Goal: Obtain resource: Obtain resource

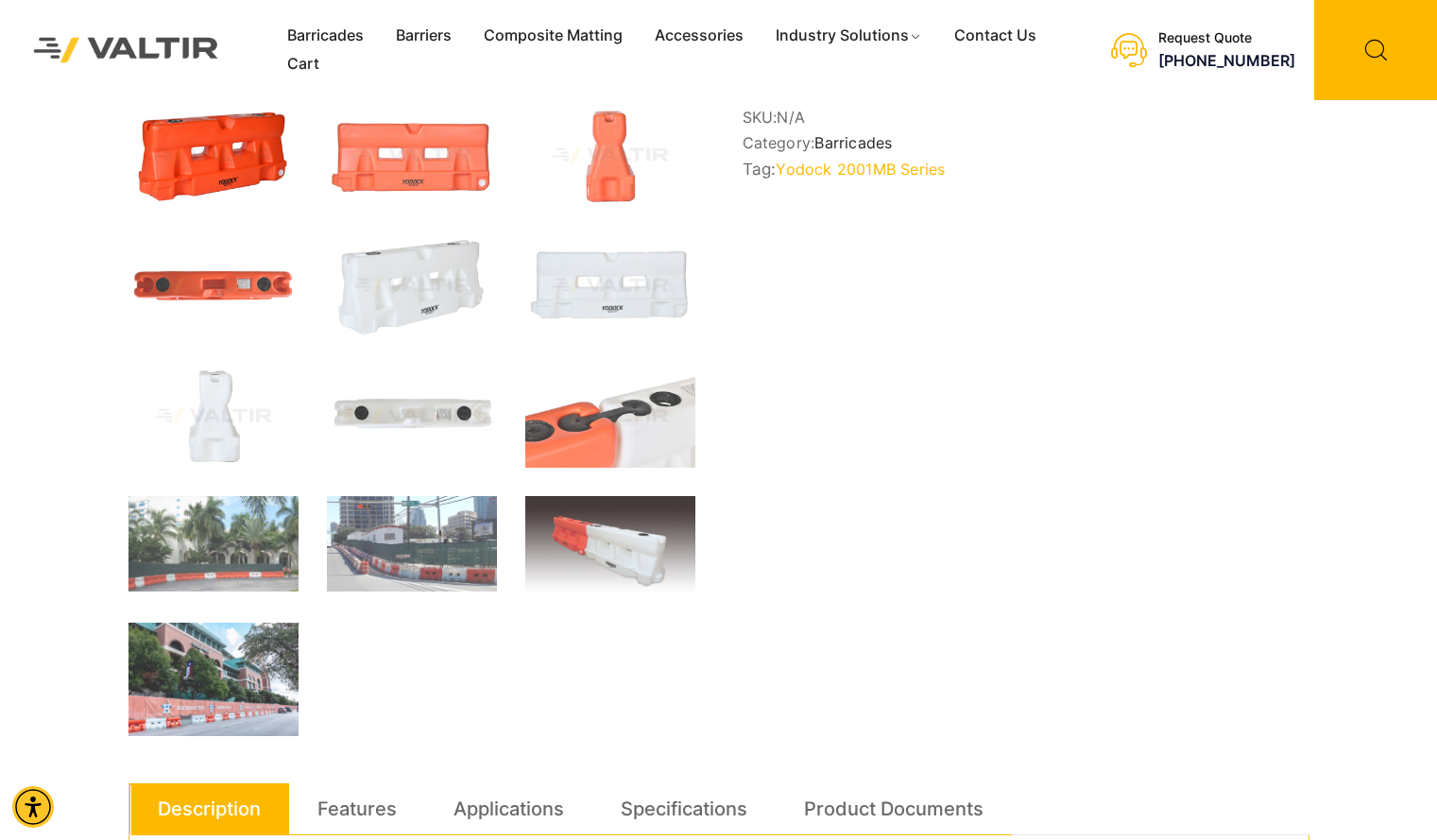
scroll to position [365, 0]
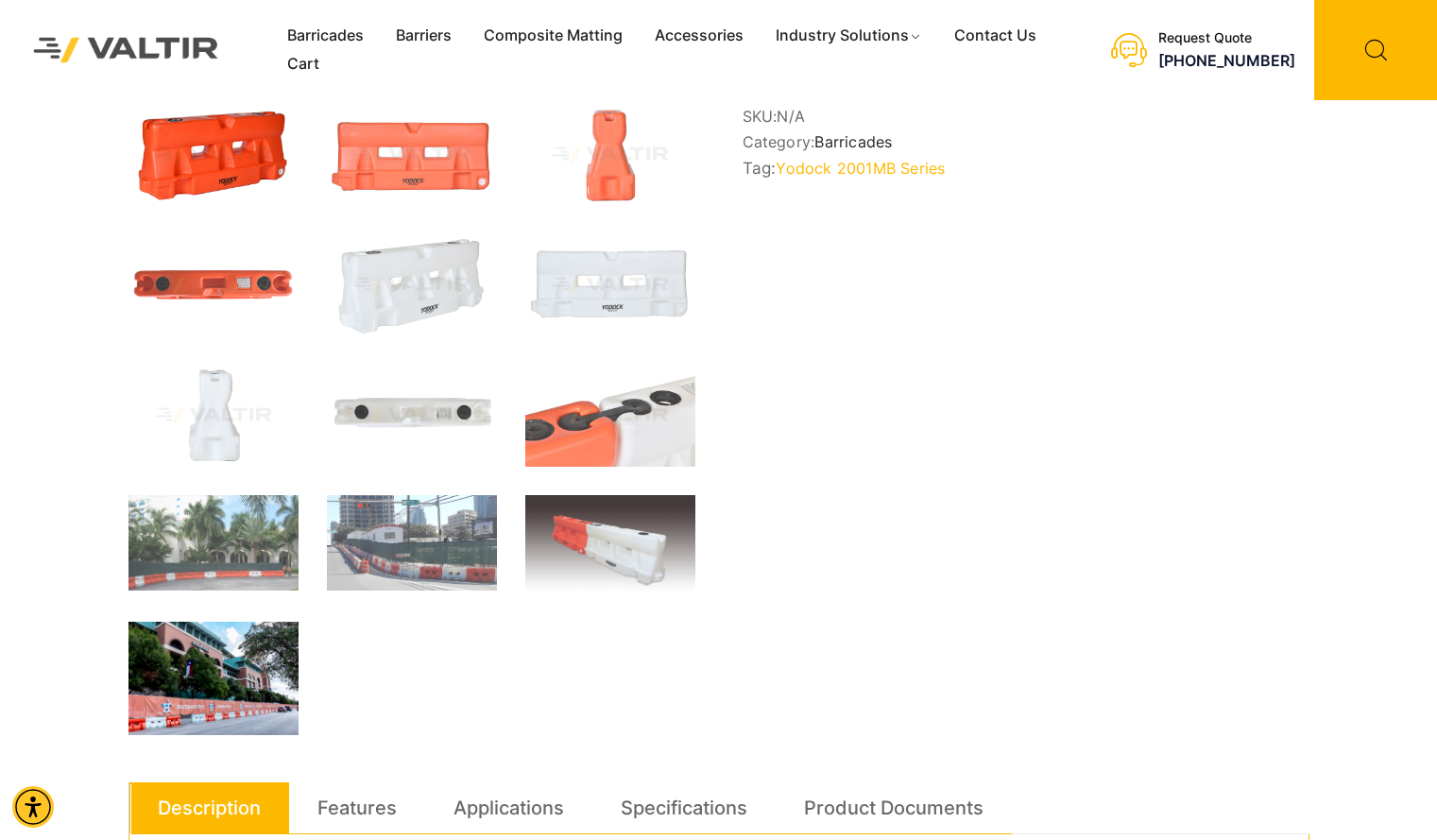
click at [213, 675] on img at bounding box center [214, 678] width 170 height 113
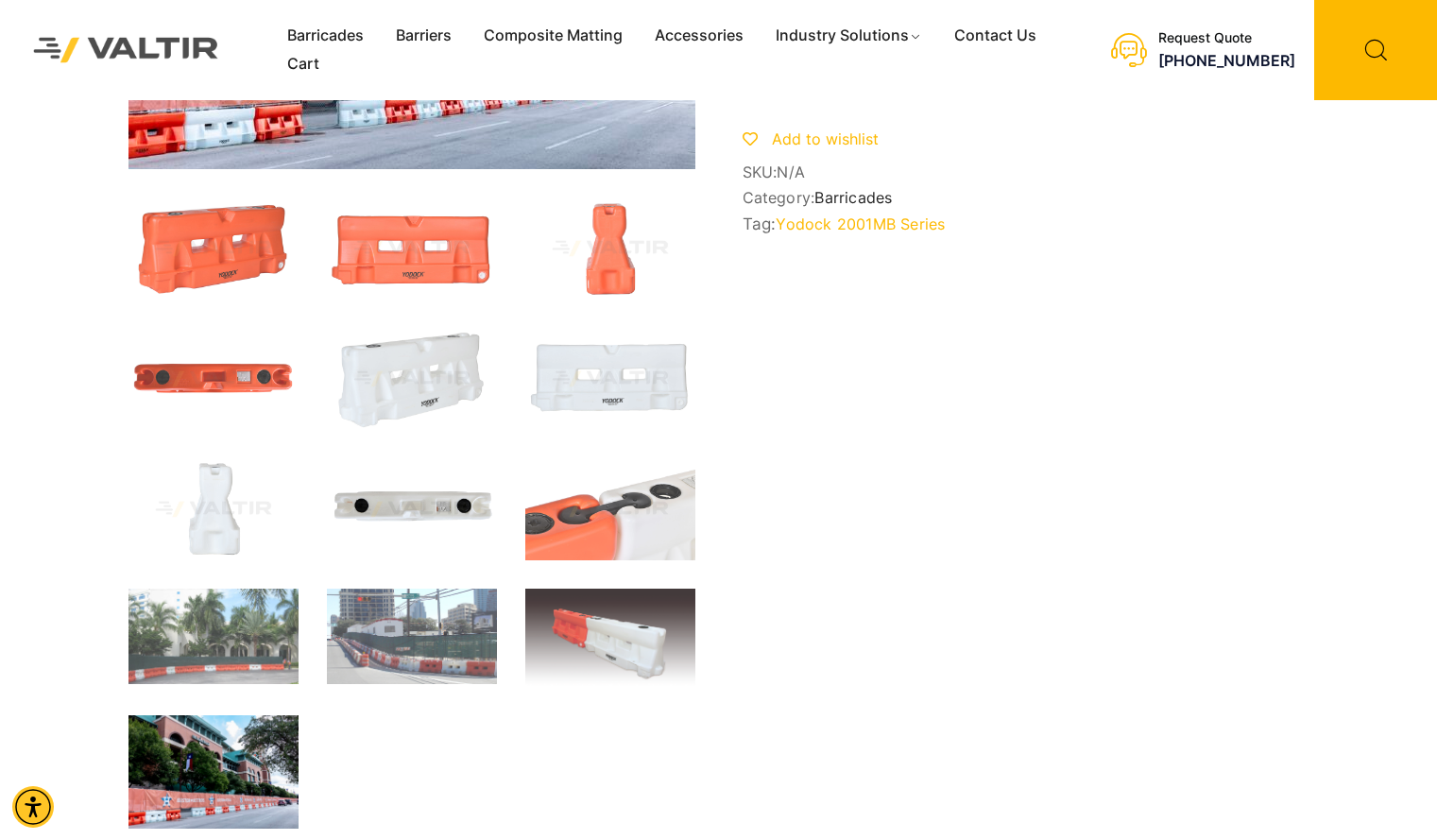
scroll to position [310, 0]
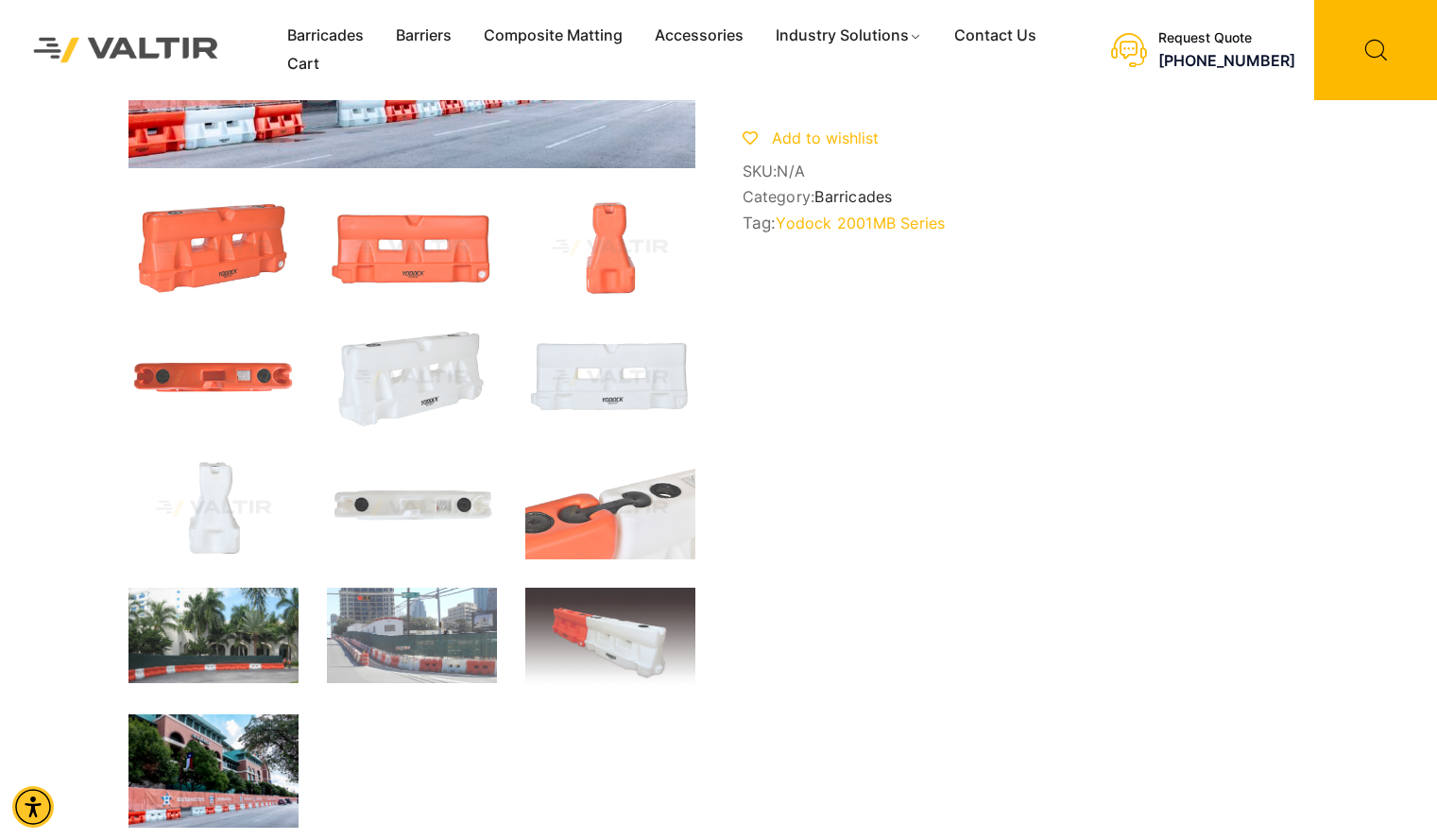
click at [221, 638] on img at bounding box center [214, 635] width 170 height 96
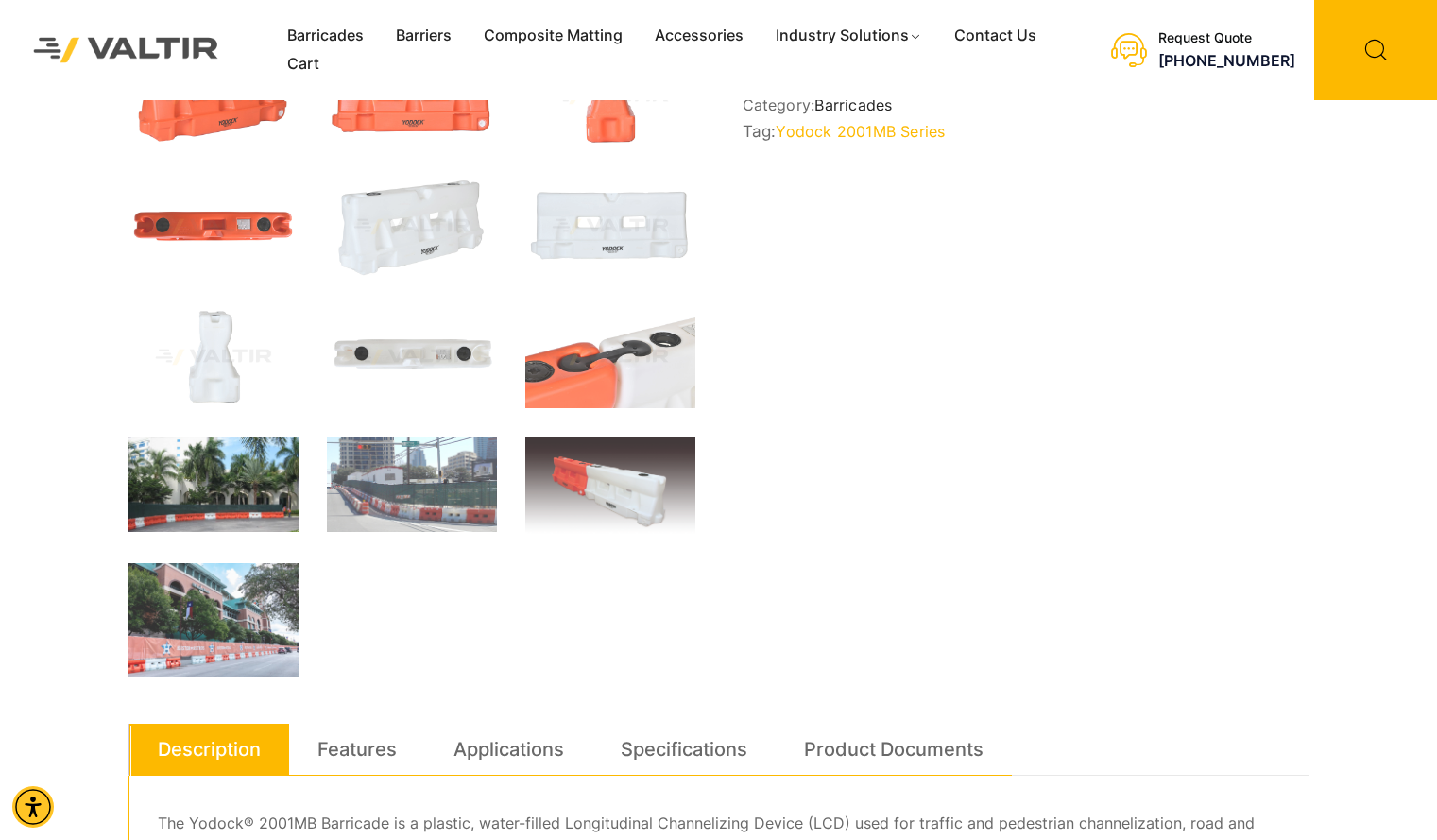
scroll to position [403, 0]
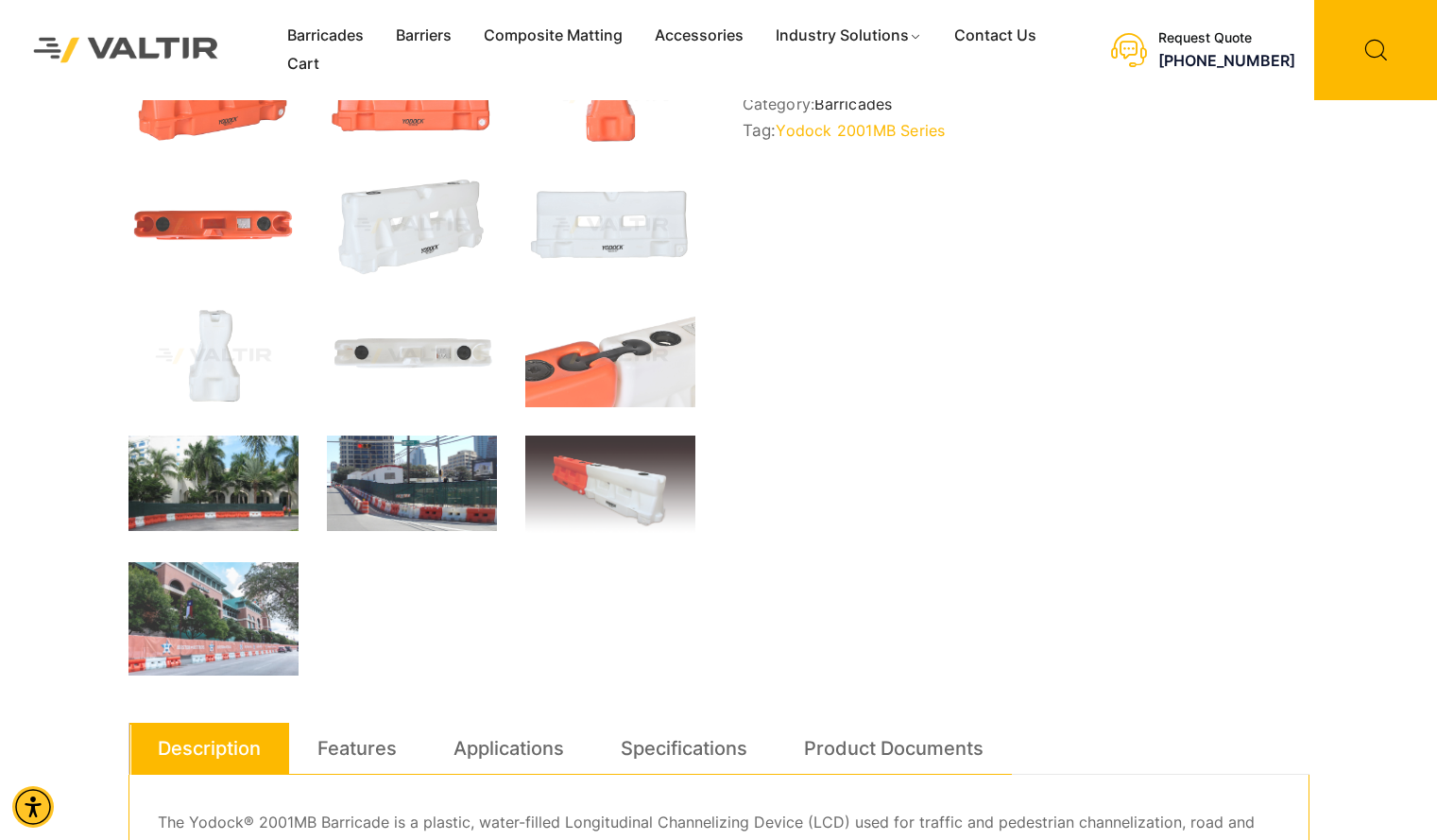
click at [422, 530] on img at bounding box center [412, 483] width 170 height 96
click at [418, 517] on img at bounding box center [412, 483] width 170 height 96
click at [432, 464] on img at bounding box center [412, 483] width 170 height 96
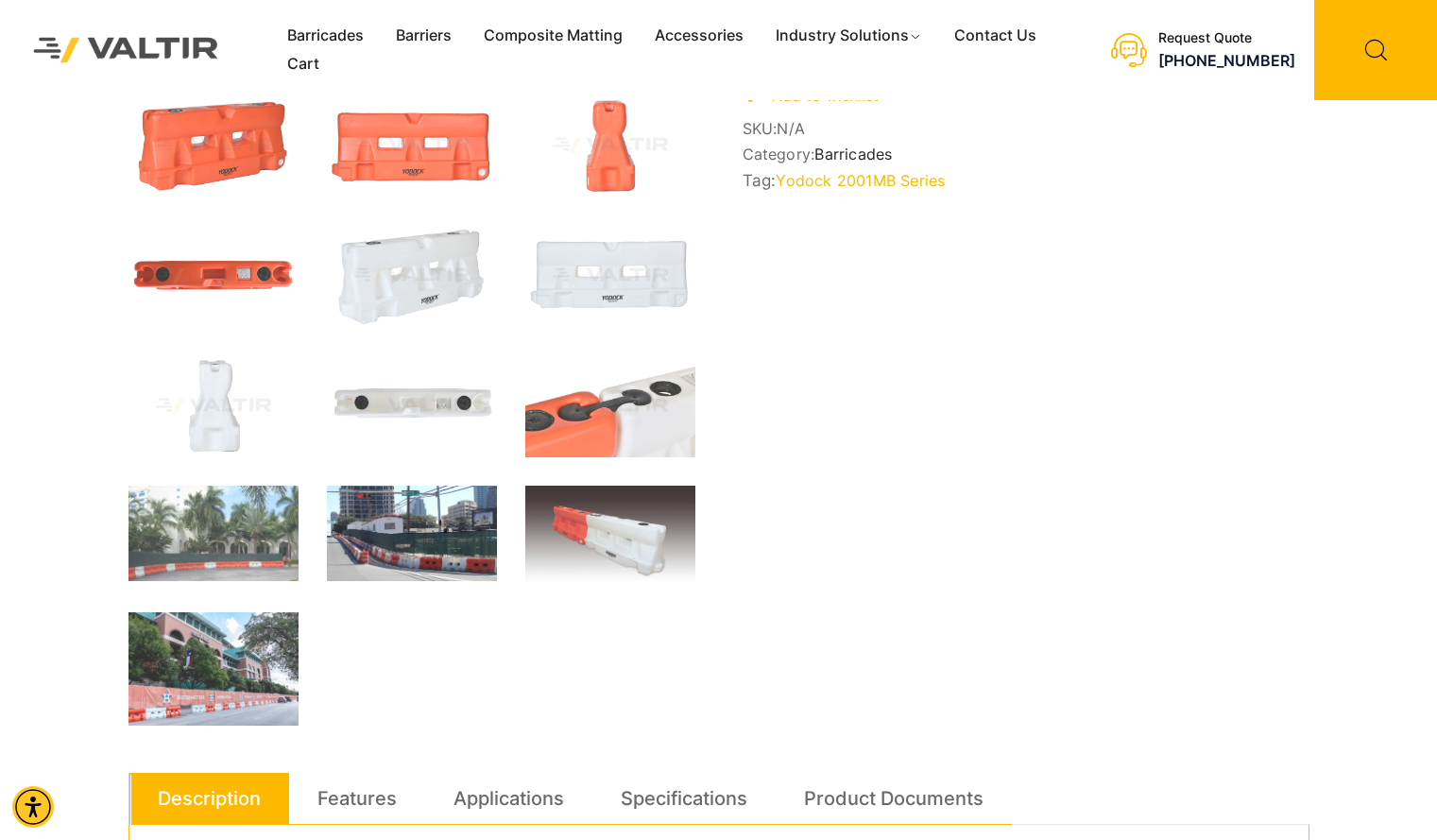
scroll to position [353, 0]
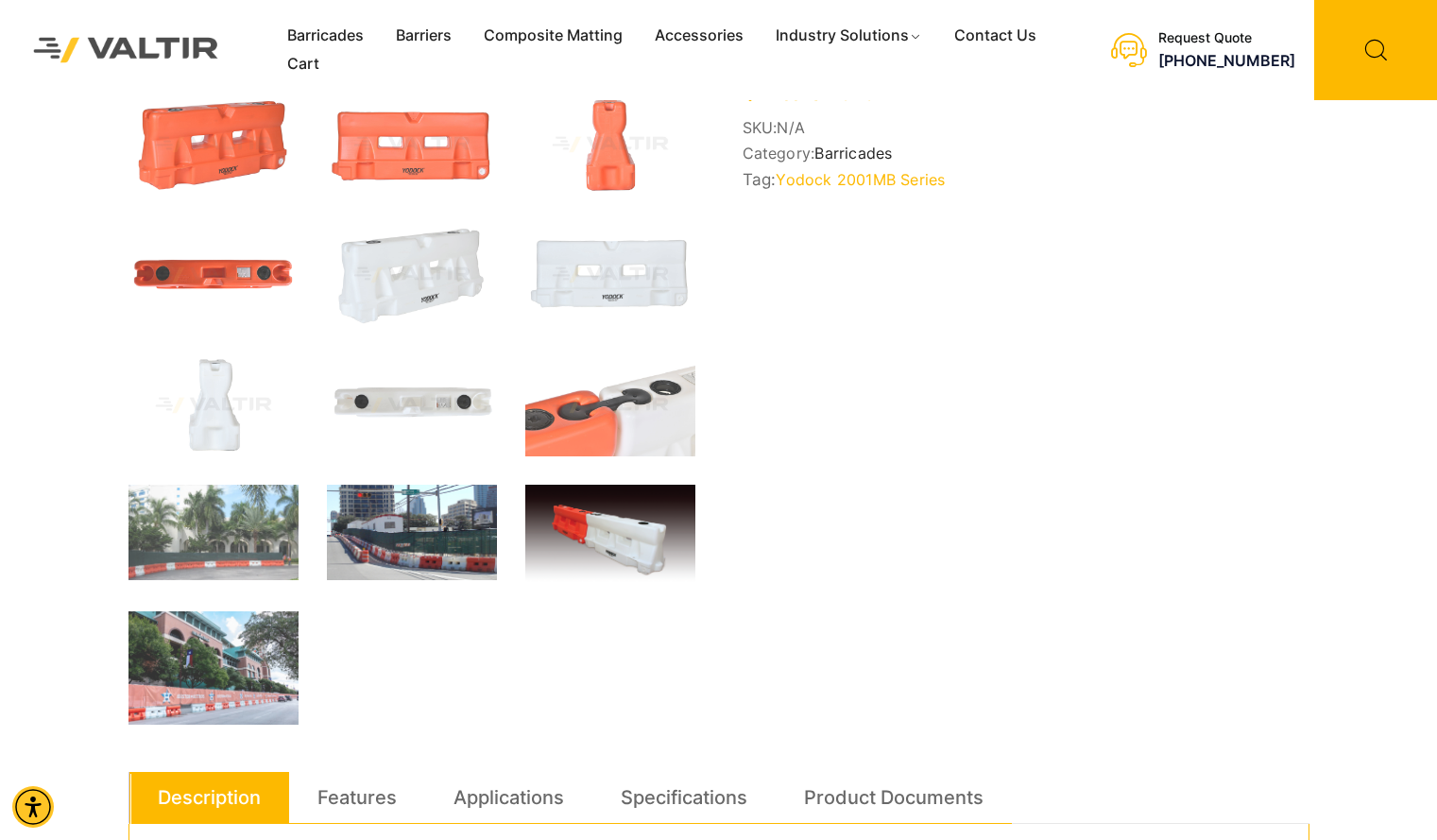
click at [630, 542] on img at bounding box center [610, 534] width 170 height 99
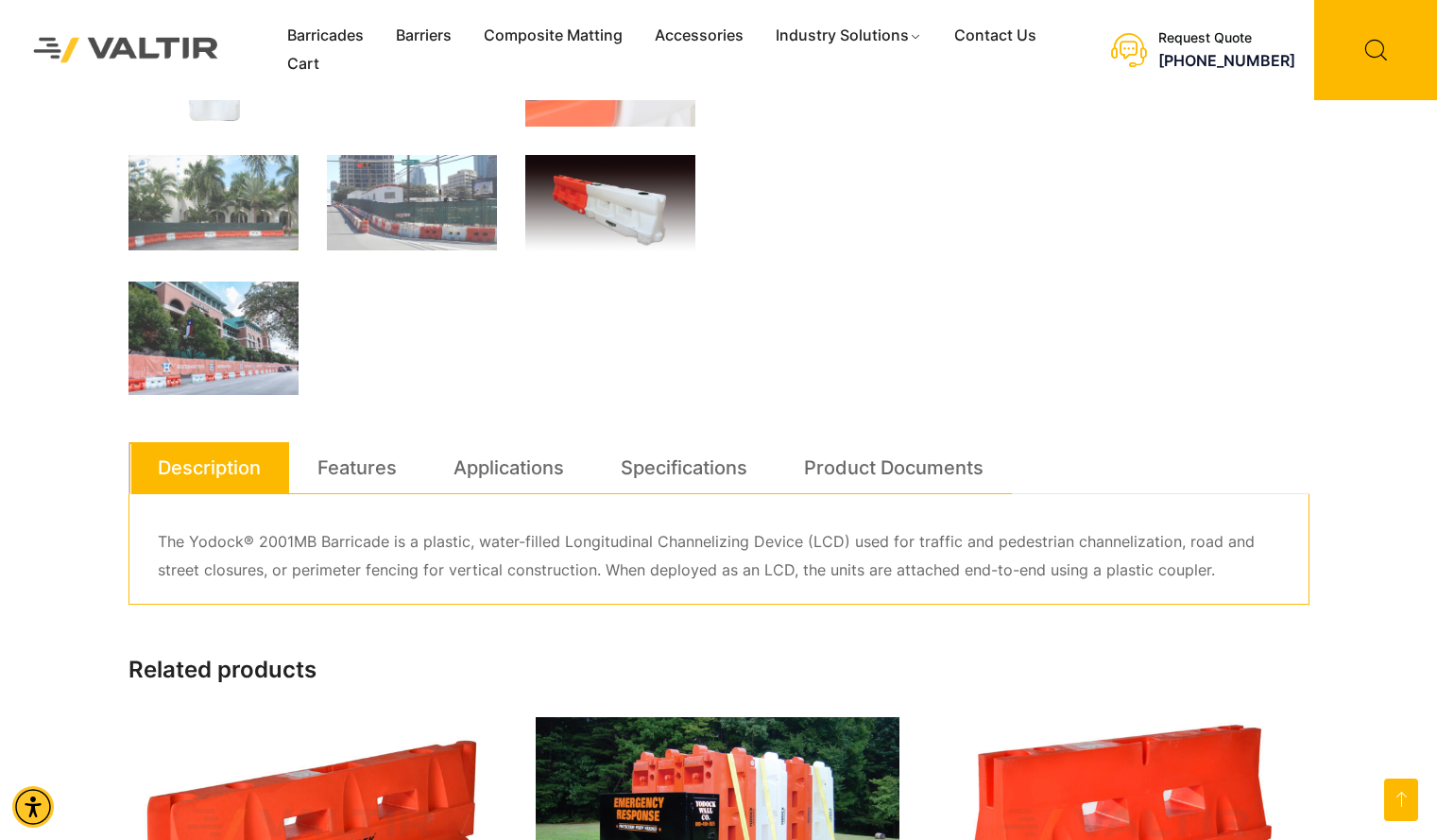
scroll to position [693, 0]
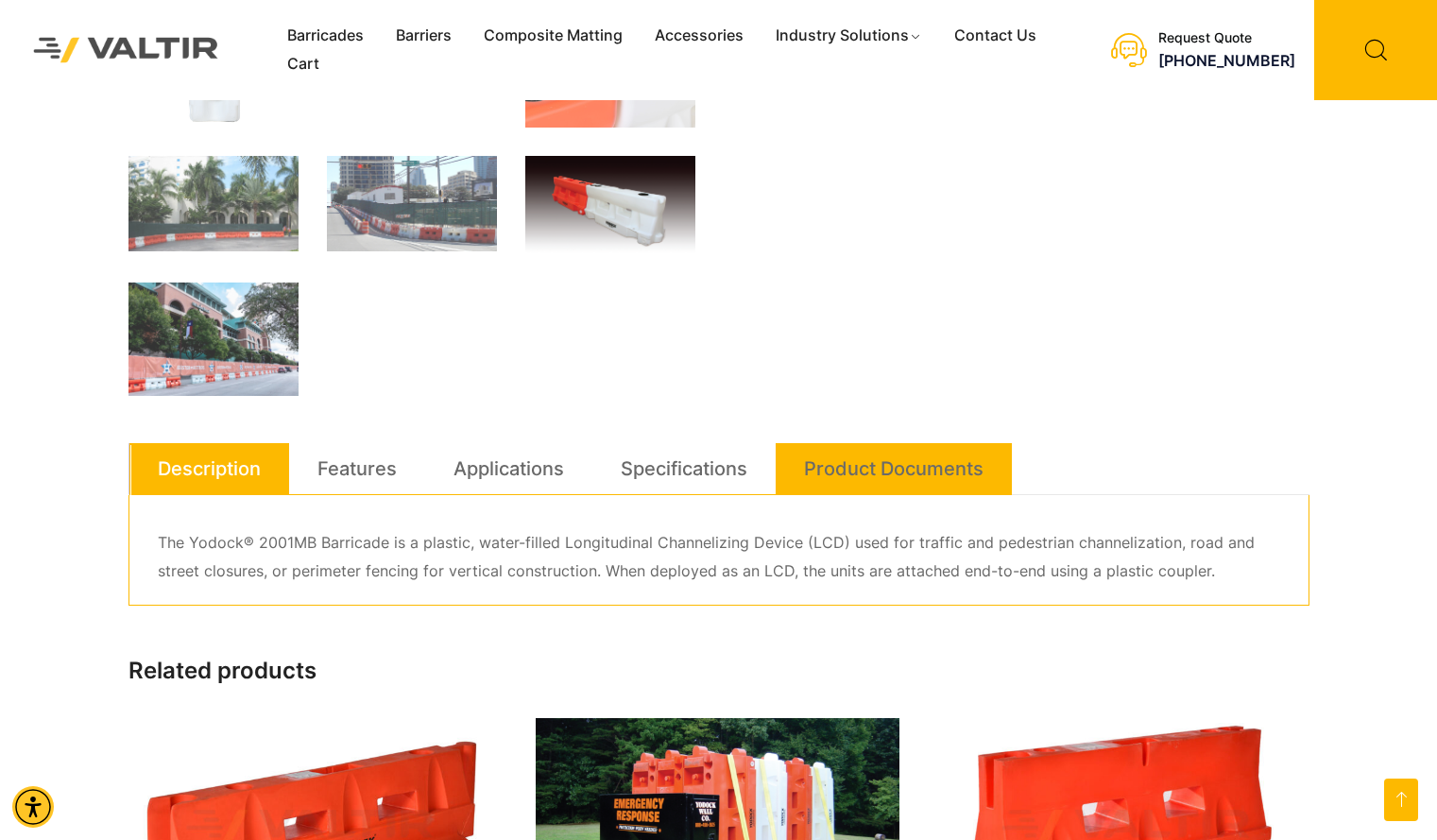
click at [892, 479] on link "Product Documents" at bounding box center [894, 468] width 180 height 51
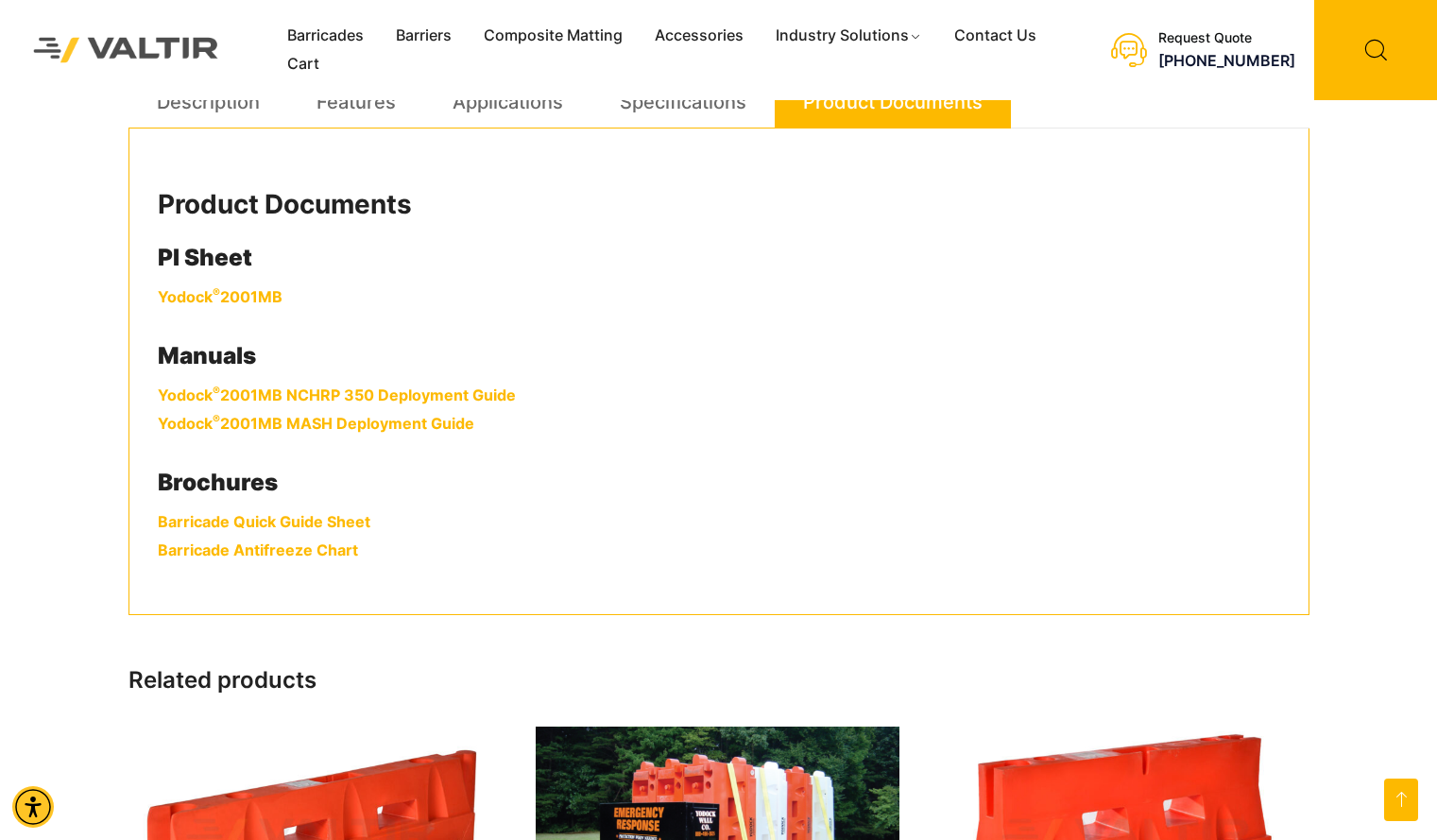
scroll to position [1060, 0]
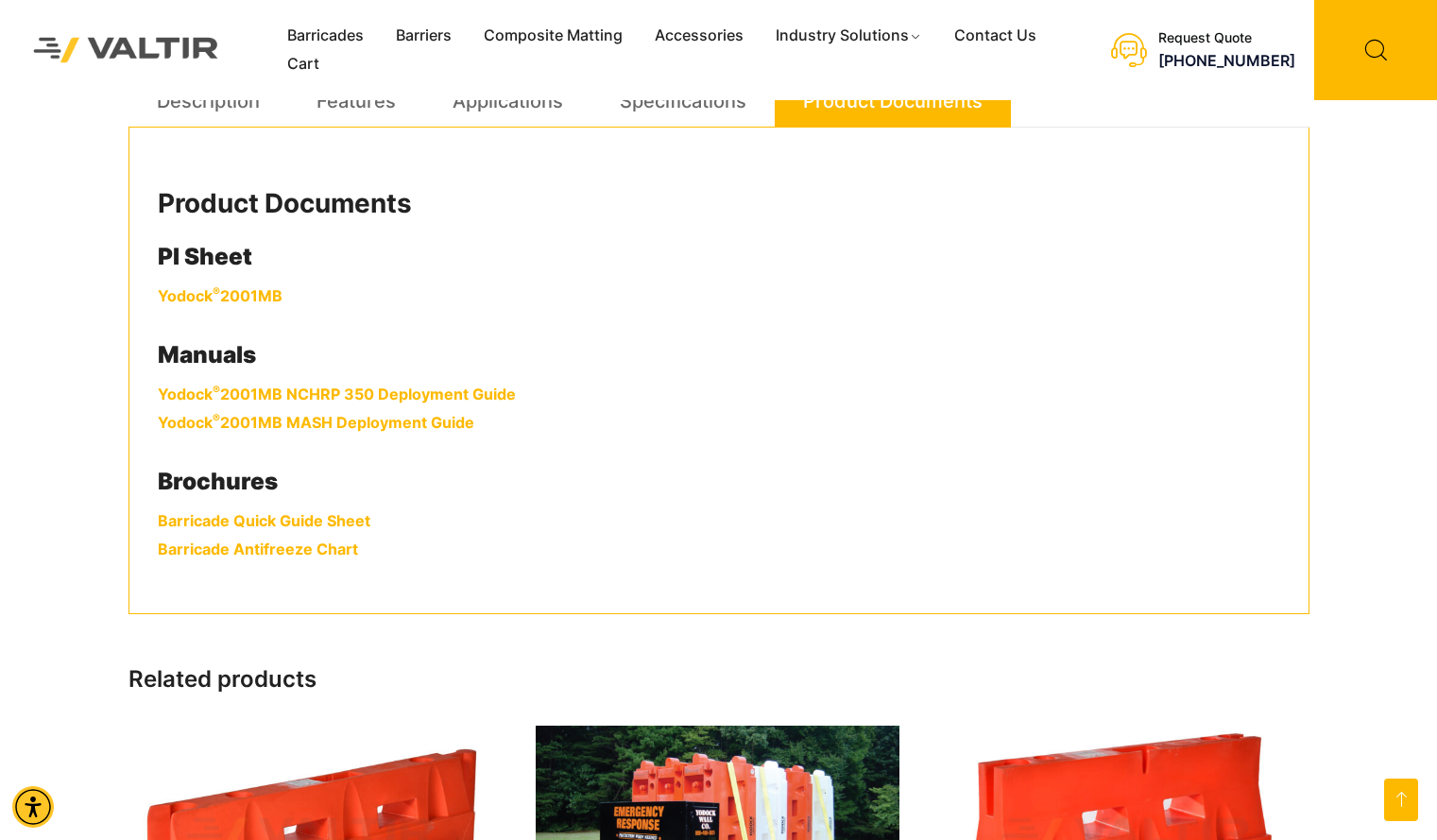
click at [245, 284] on p "Yodock ® 2001MB" at bounding box center [719, 297] width 1123 height 28
click at [252, 302] on link "Yodock ® 2001MB" at bounding box center [220, 295] width 125 height 19
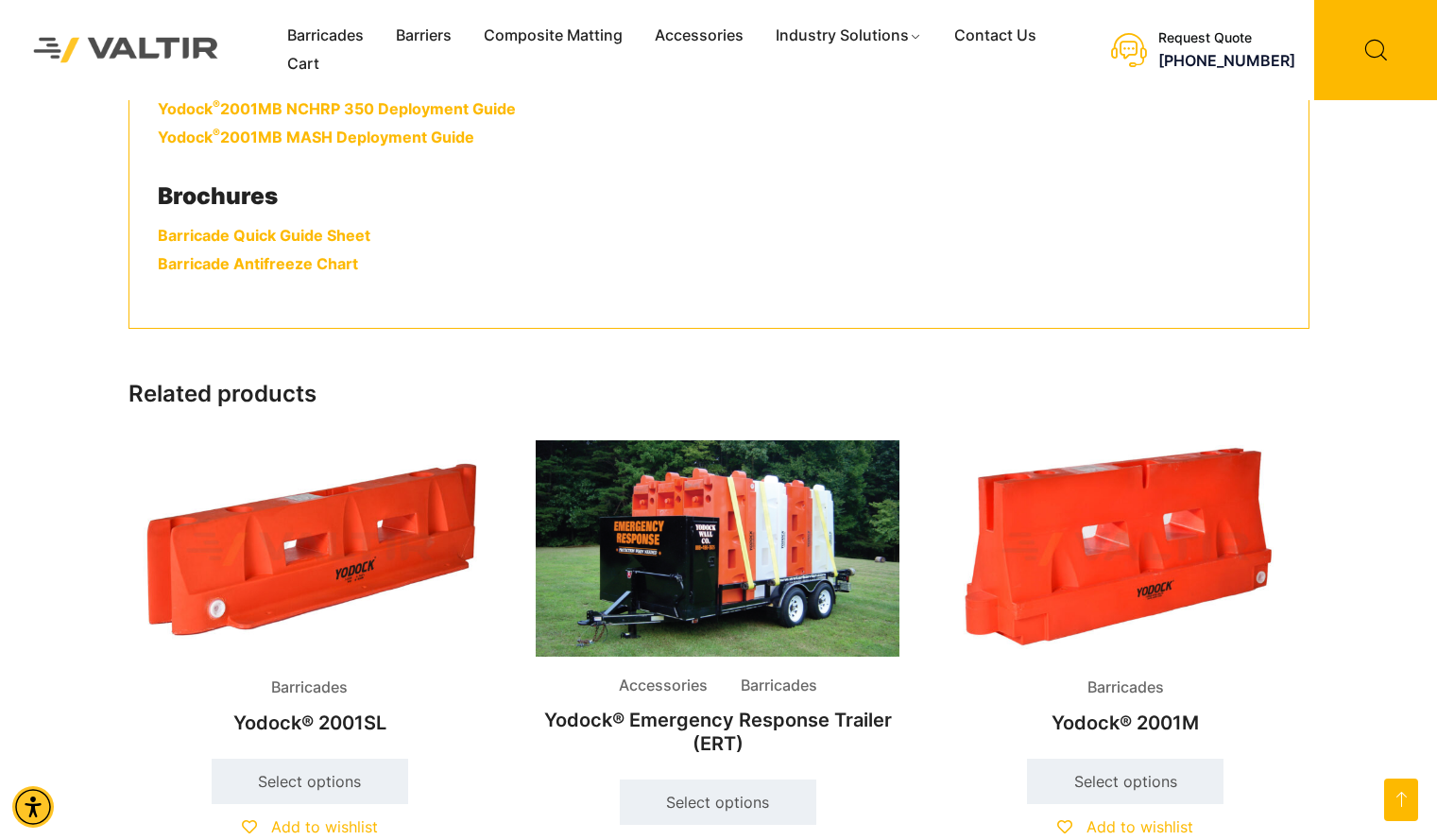
scroll to position [1344, 0]
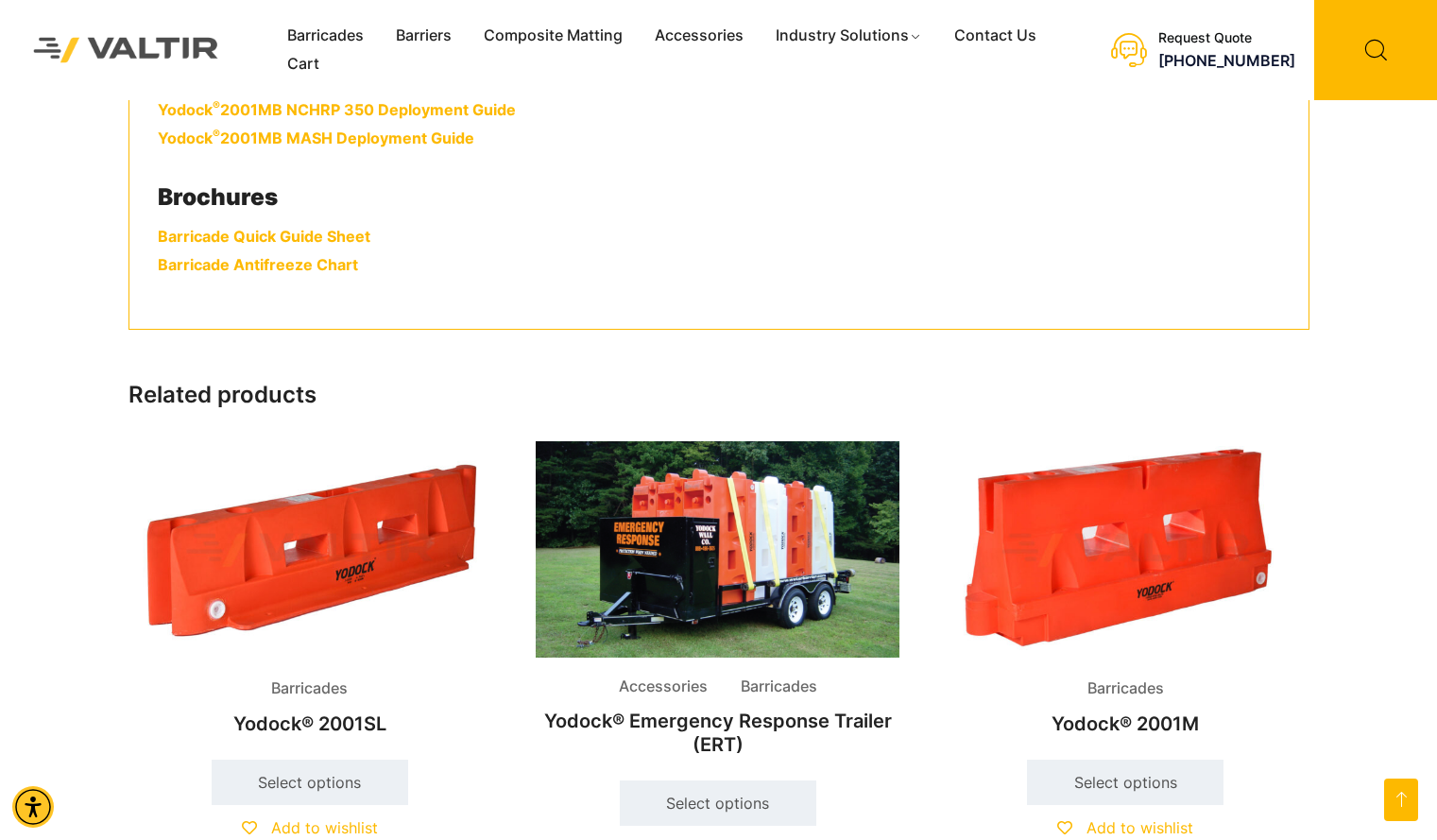
click at [276, 236] on link "Barricade Quick Guide Sheet" at bounding box center [264, 235] width 213 height 19
